Goal: Information Seeking & Learning: Learn about a topic

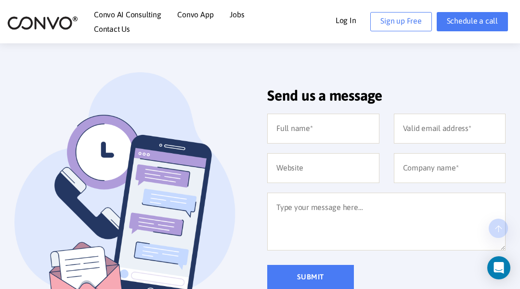
scroll to position [625, 0]
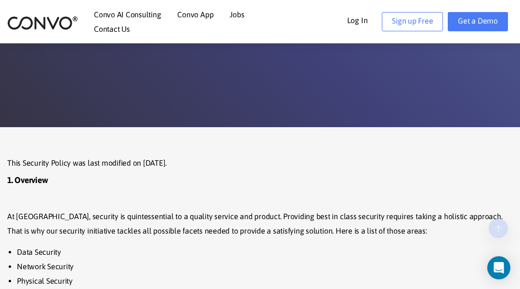
scroll to position [929, 0]
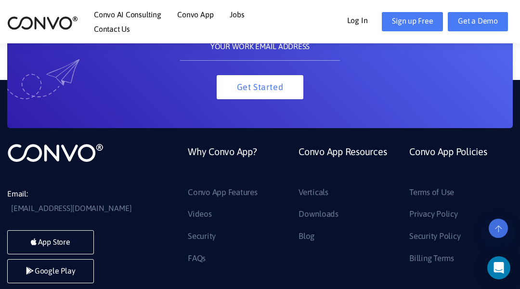
scroll to position [2279, 0]
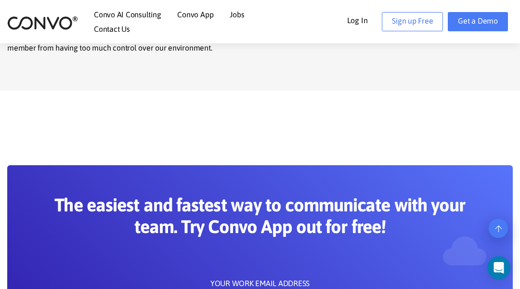
scroll to position [1181, 0]
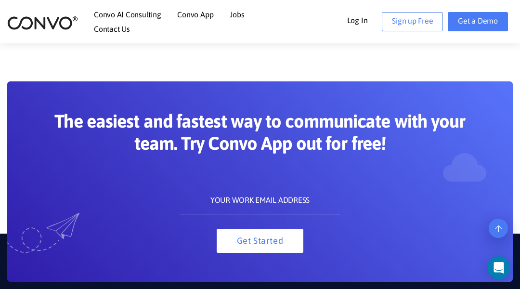
scroll to position [2318, 0]
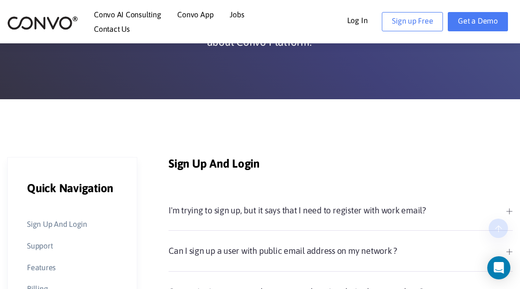
scroll to position [826, 0]
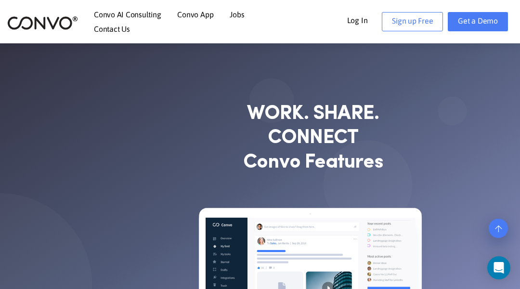
scroll to position [4618, 0]
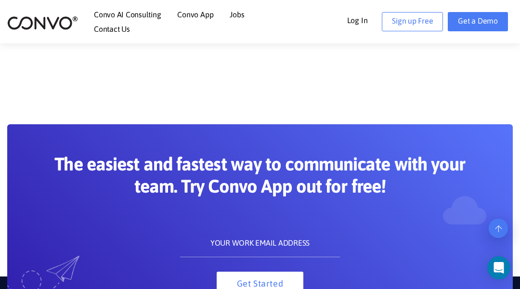
scroll to position [1366, 0]
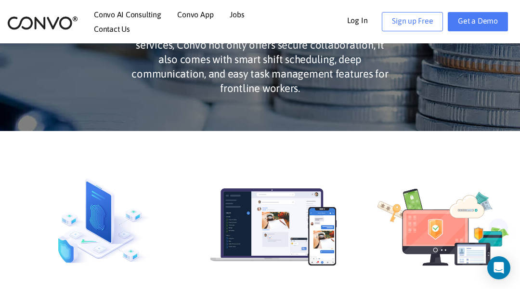
scroll to position [504, 0]
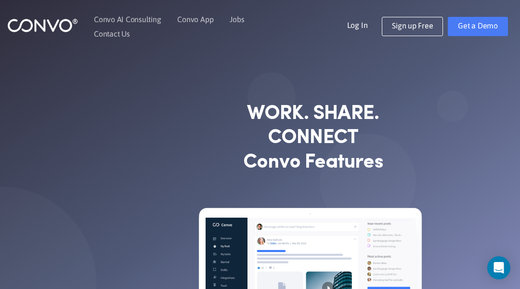
scroll to position [259, 0]
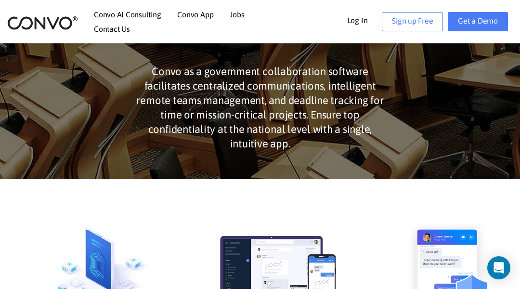
scroll to position [693, 0]
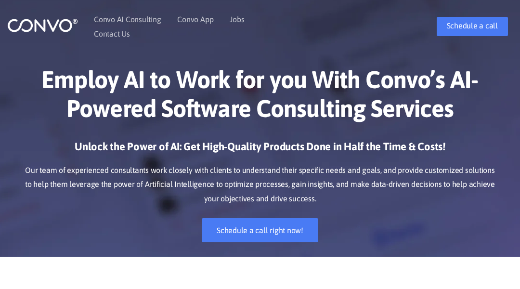
scroll to position [104, 0]
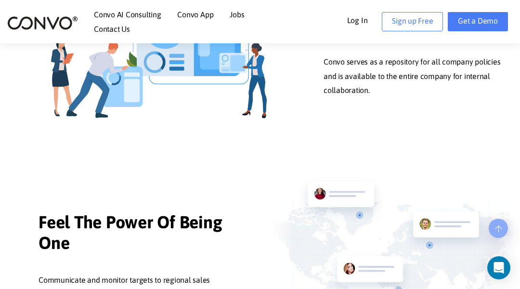
scroll to position [1531, 0]
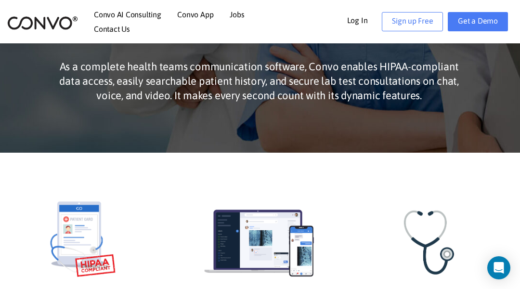
scroll to position [364, 0]
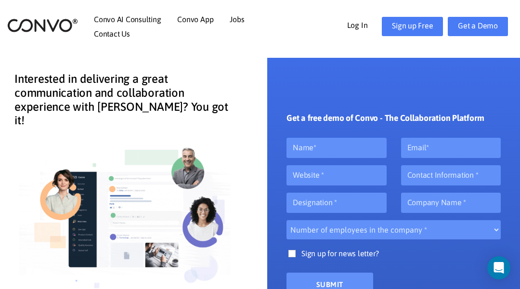
scroll to position [49, 0]
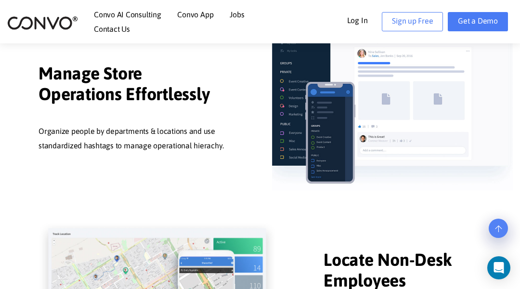
scroll to position [1065, 0]
